Goal: Task Accomplishment & Management: Manage account settings

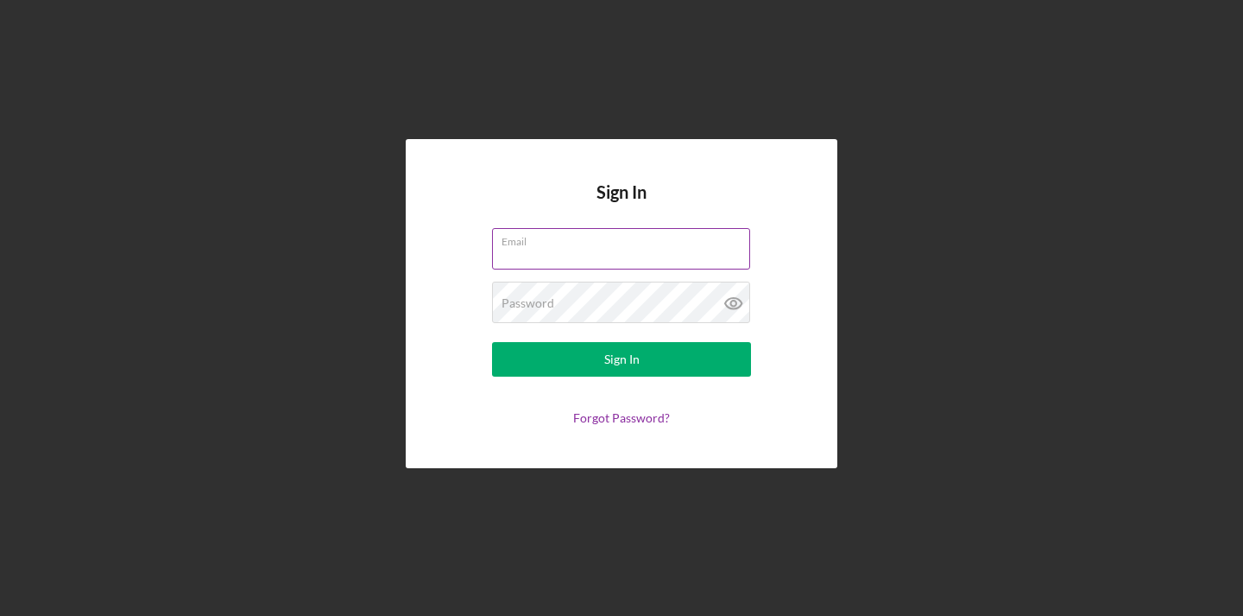
click at [578, 262] on input "Email" at bounding box center [621, 248] width 258 height 41
click at [578, 249] on input "Email" at bounding box center [621, 248] width 258 height 41
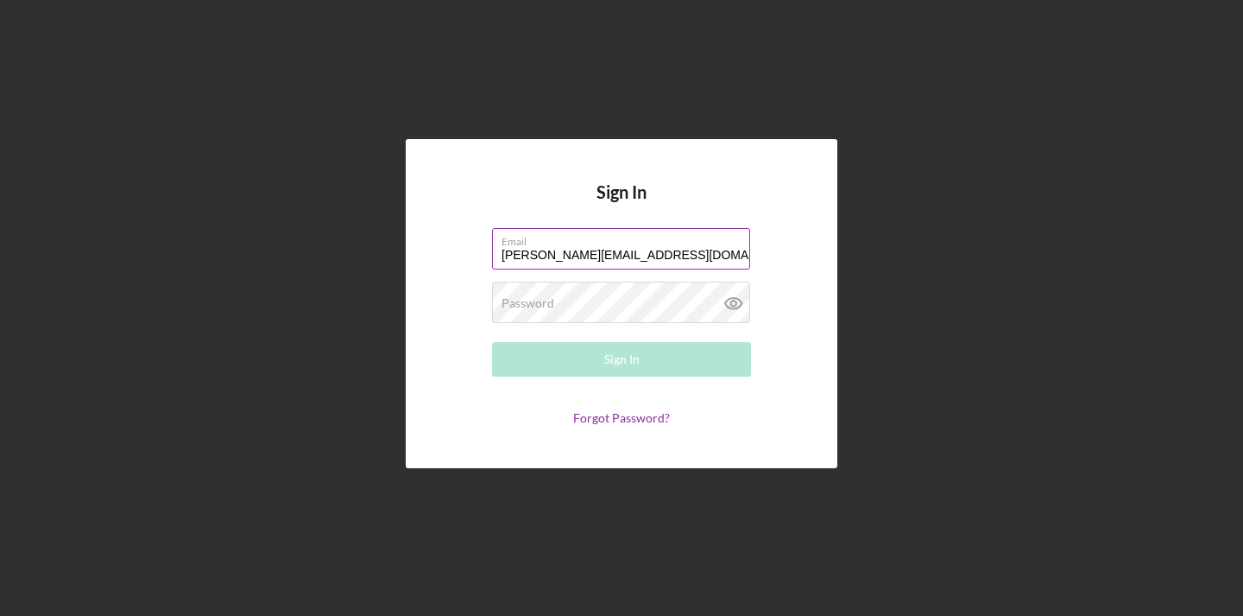
type input "[PERSON_NAME][EMAIL_ADDRESS][DOMAIN_NAME]"
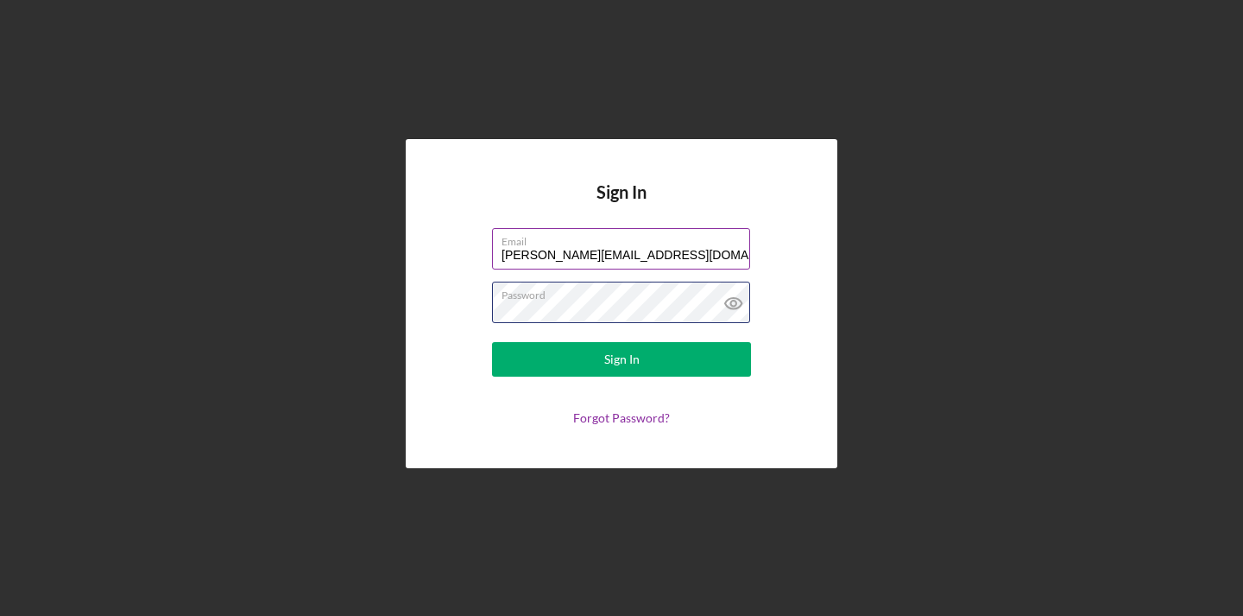
click at [622, 359] on button "Sign In" at bounding box center [621, 359] width 259 height 35
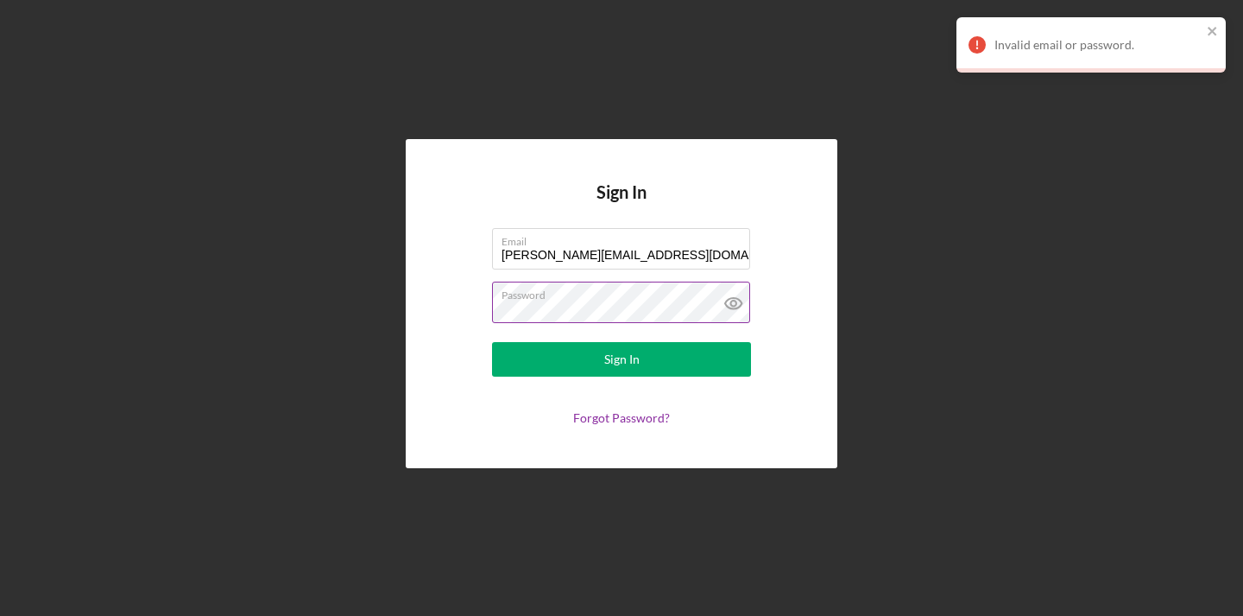
click at [738, 295] on icon at bounding box center [733, 302] width 43 height 43
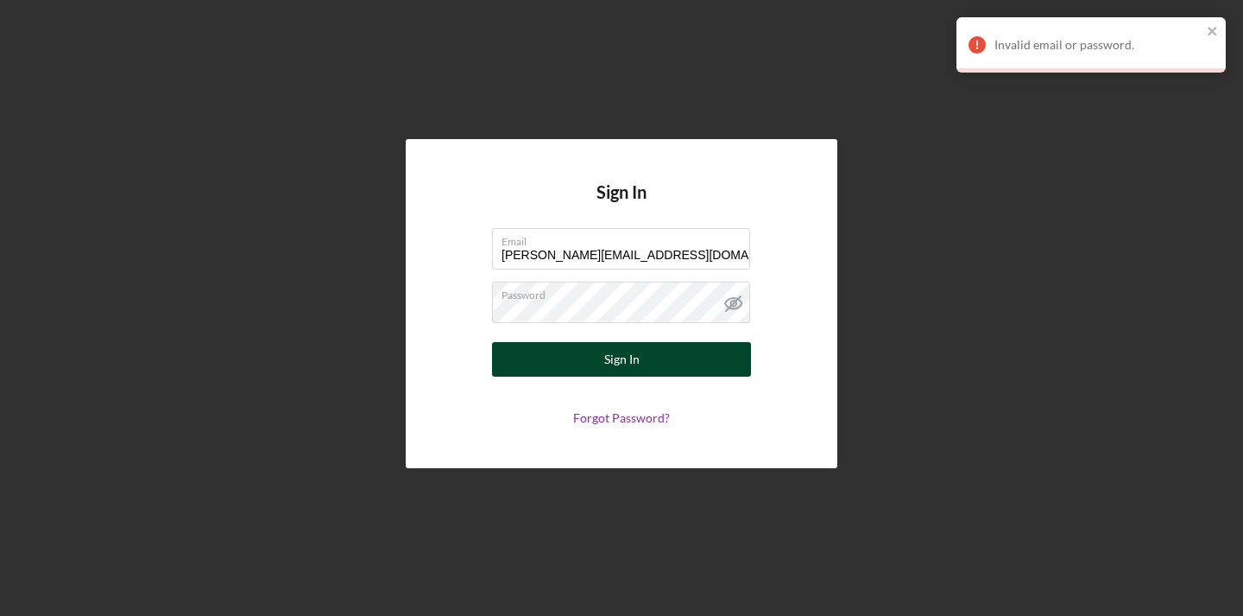
click at [624, 357] on div "Sign In" at bounding box center [621, 359] width 35 height 35
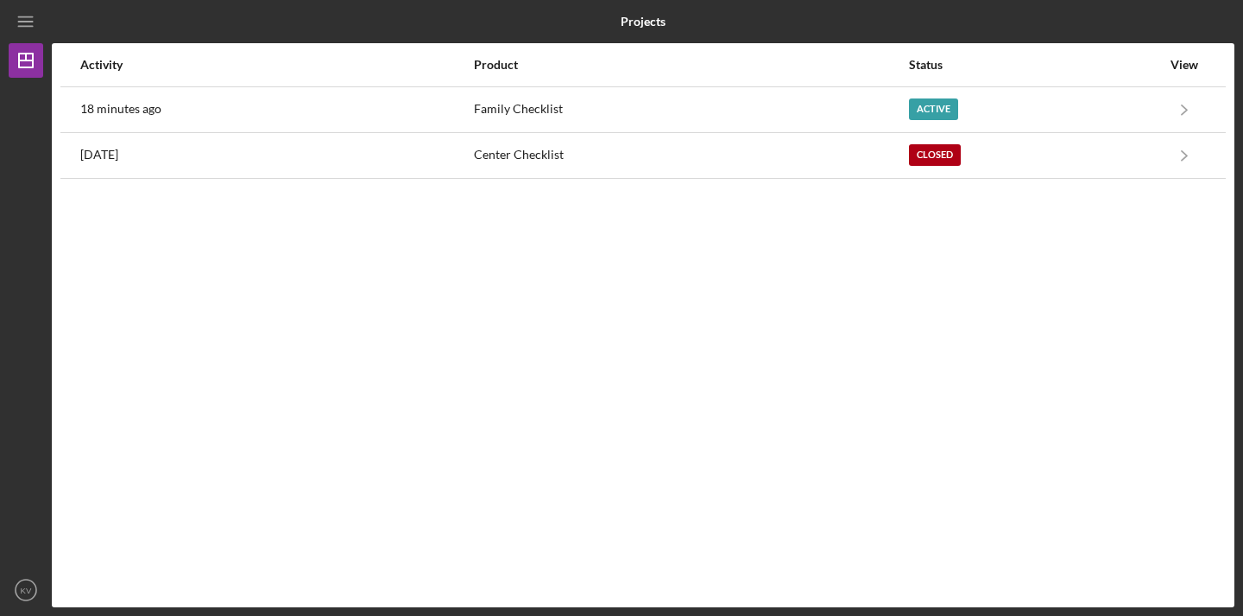
click at [1195, 60] on div "View" at bounding box center [1184, 65] width 43 height 14
click at [1180, 66] on div "View" at bounding box center [1184, 65] width 43 height 14
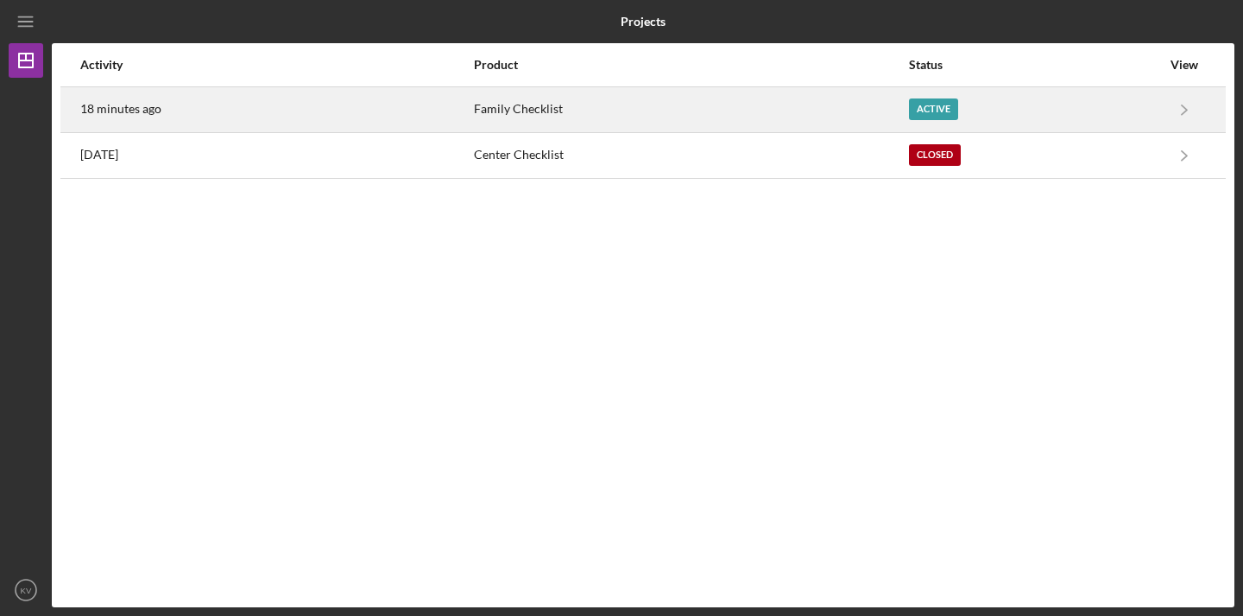
click at [951, 105] on div "Active" at bounding box center [933, 109] width 49 height 22
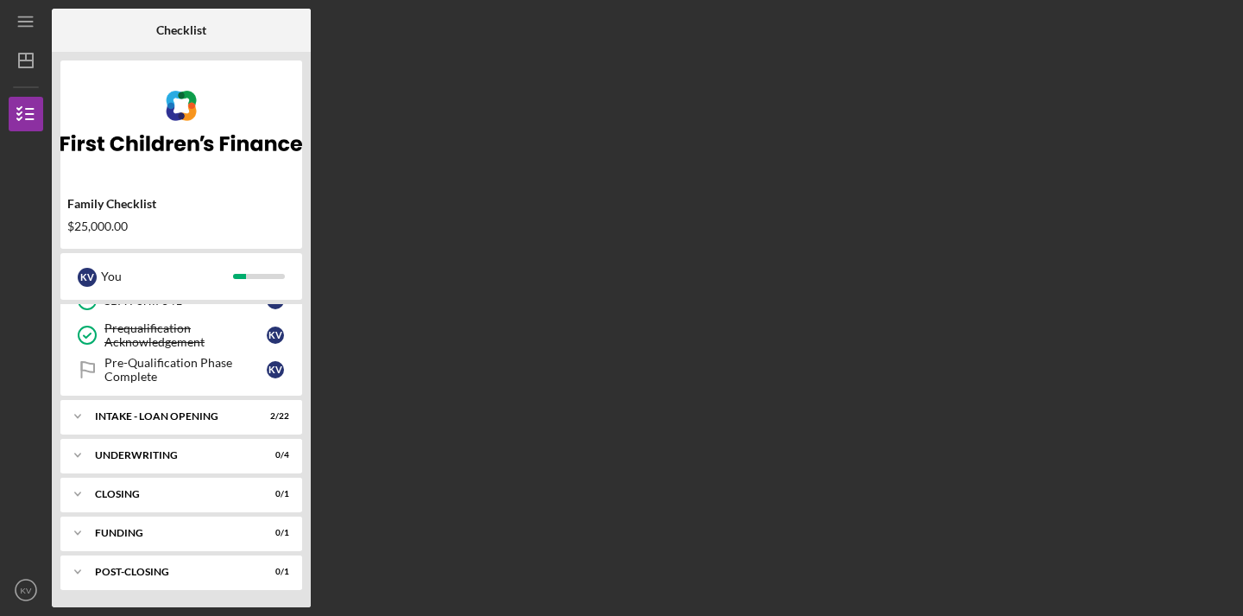
scroll to position [332, 0]
click at [35, 64] on icon "Icon/Dashboard" at bounding box center [25, 60] width 43 height 43
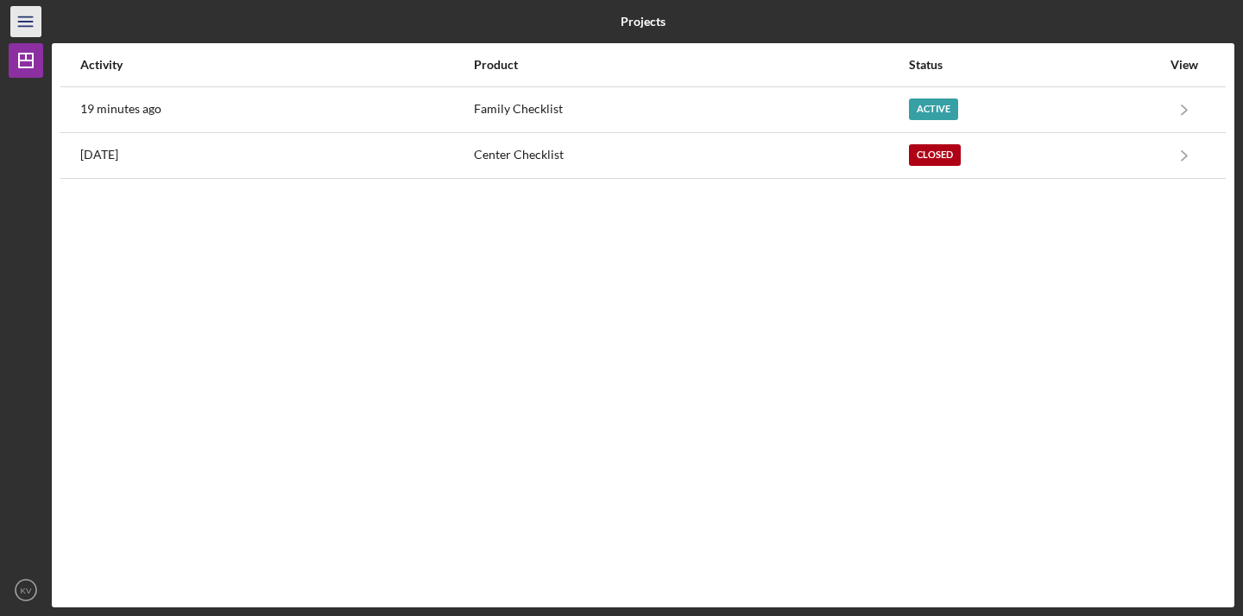
click at [28, 21] on icon "Icon/Menu" at bounding box center [26, 22] width 39 height 39
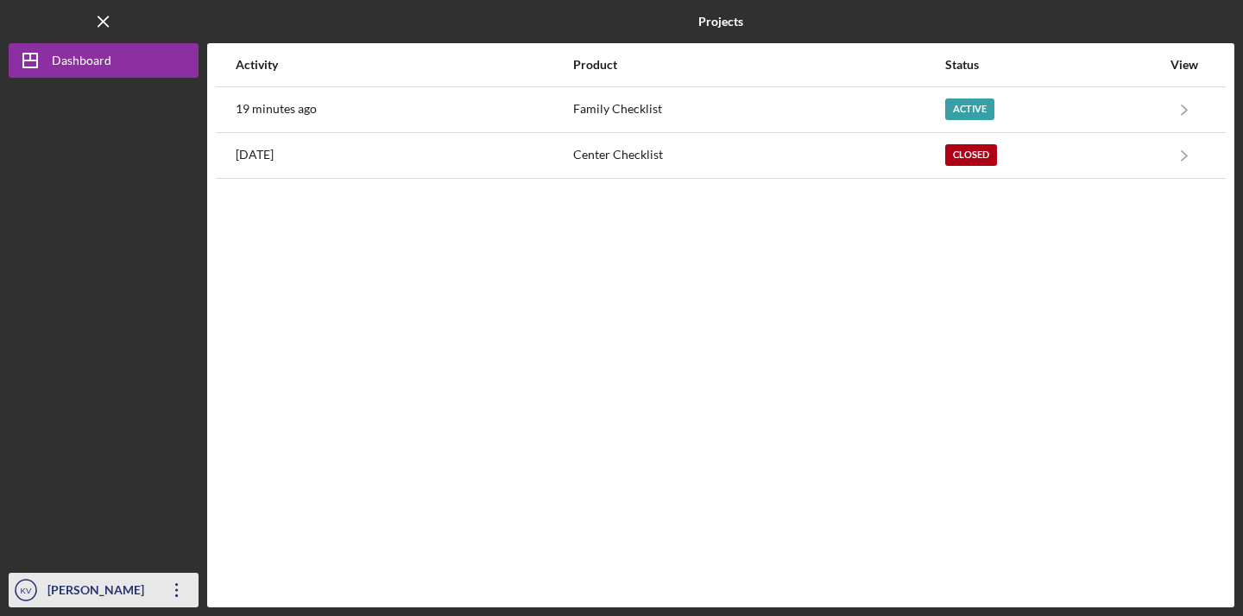
click at [173, 592] on icon "Icon/Overflow" at bounding box center [176, 589] width 43 height 43
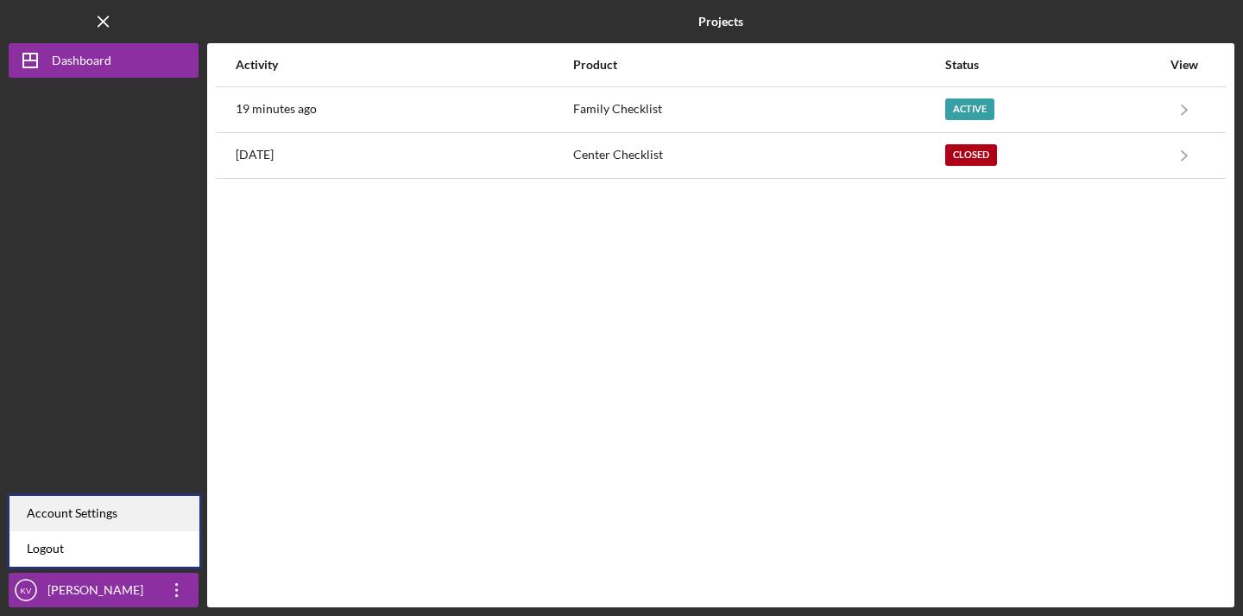
click at [164, 515] on div "Account Settings" at bounding box center [104, 513] width 190 height 35
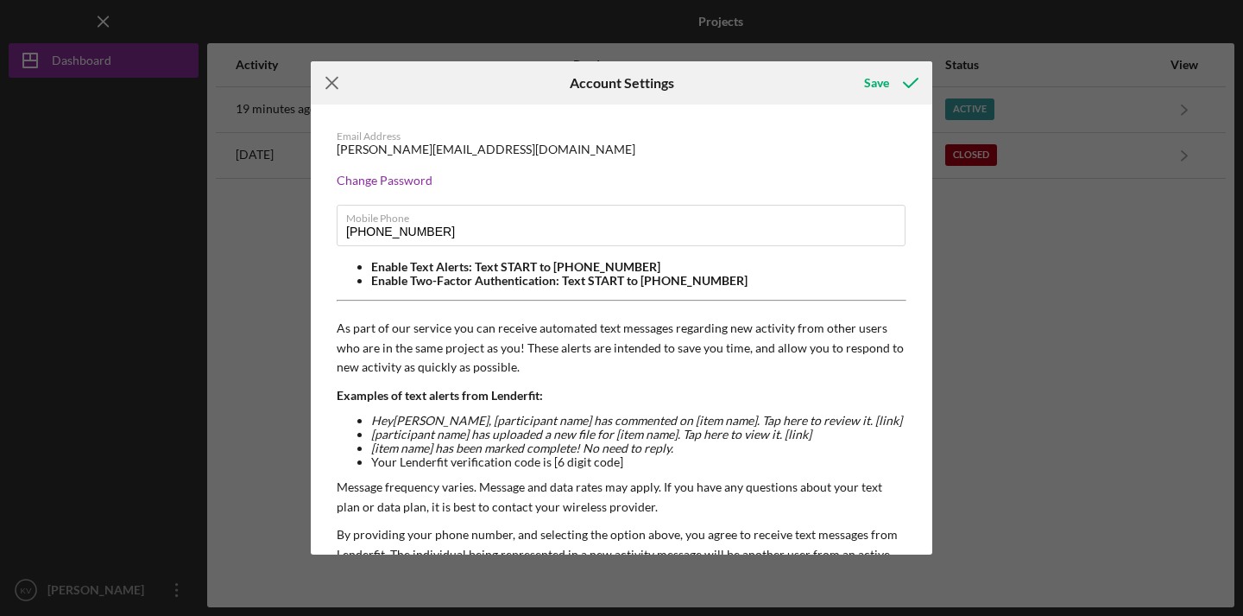
click at [330, 87] on icon "Icon/Menu Close" at bounding box center [332, 82] width 43 height 43
